Goal: Transaction & Acquisition: Obtain resource

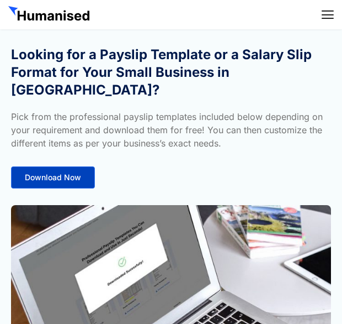
click at [52, 173] on span "Download Now" at bounding box center [53, 177] width 56 height 8
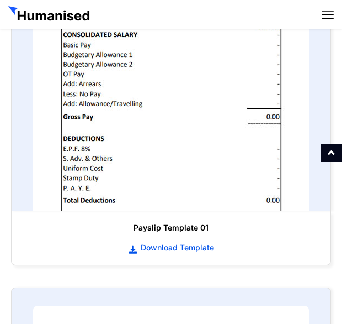
scroll to position [728, 0]
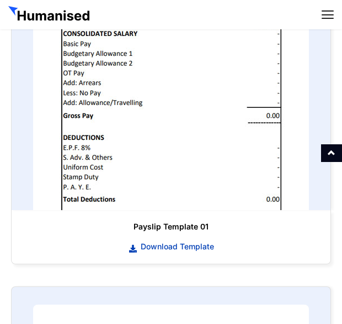
click at [166, 240] on link "Download Template" at bounding box center [171, 246] width 297 height 12
click at [166, 241] on span "Download Template" at bounding box center [176, 246] width 76 height 11
click at [152, 241] on span "Download Template" at bounding box center [176, 246] width 76 height 11
